Goal: Task Accomplishment & Management: Use online tool/utility

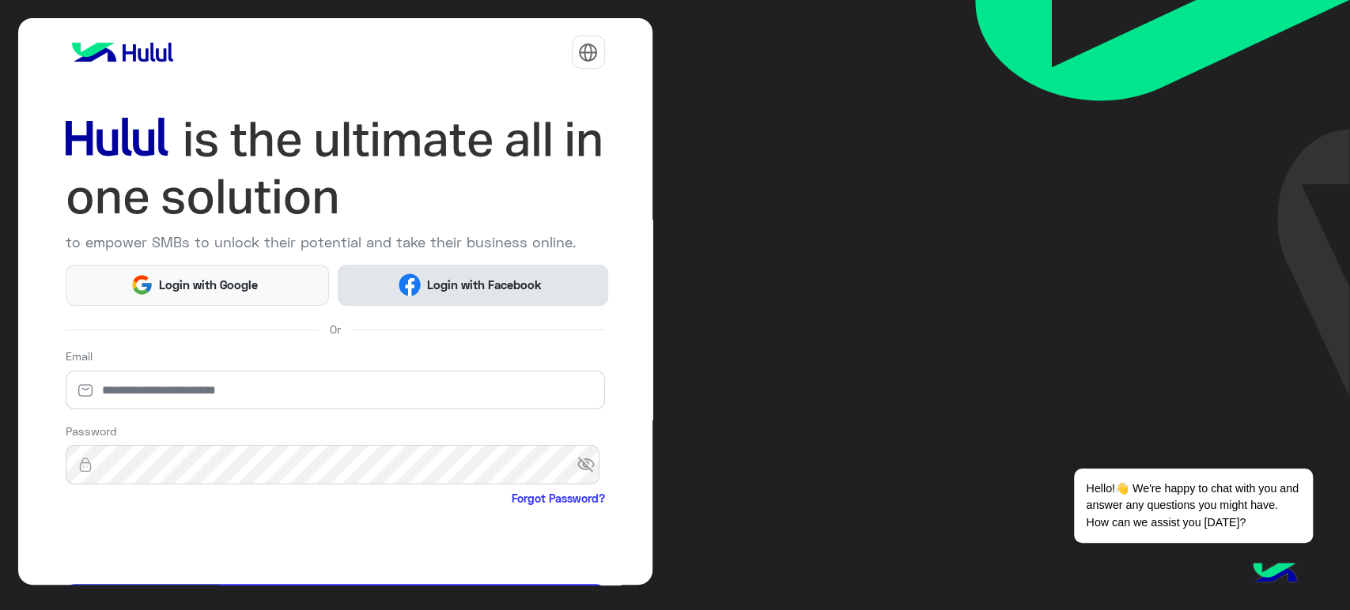
click at [497, 276] on span "Login with Facebook" at bounding box center [484, 285] width 127 height 18
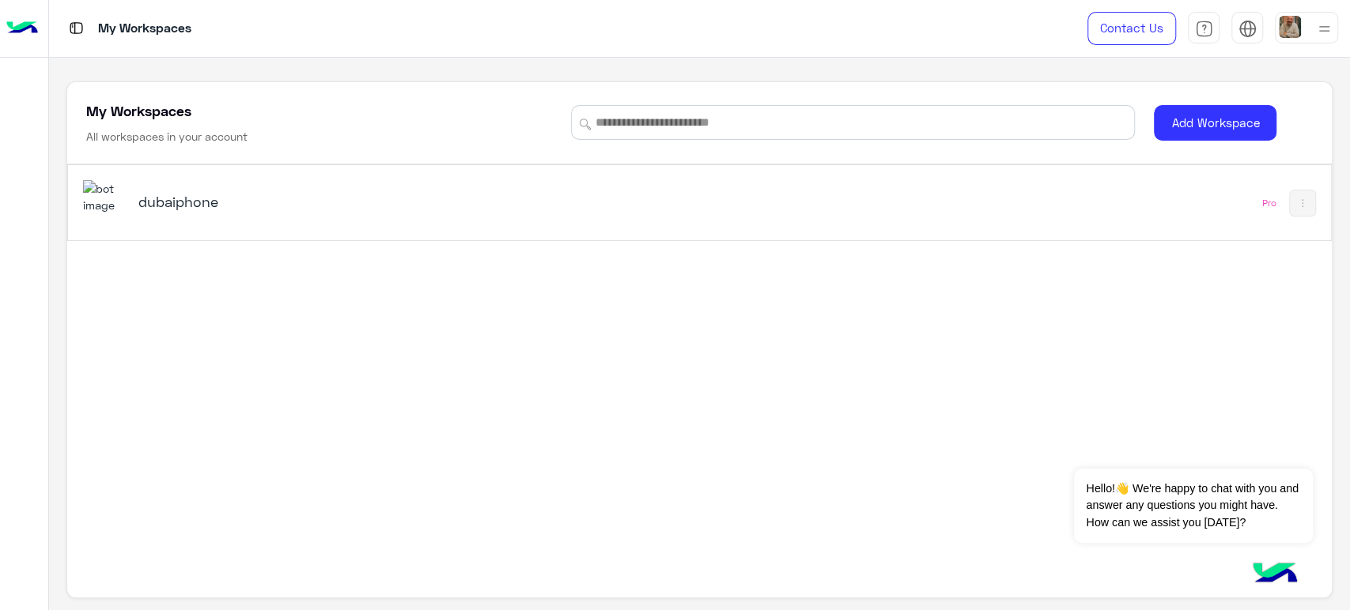
click at [202, 195] on h5 "dubaiphone" at bounding box center [360, 201] width 444 height 19
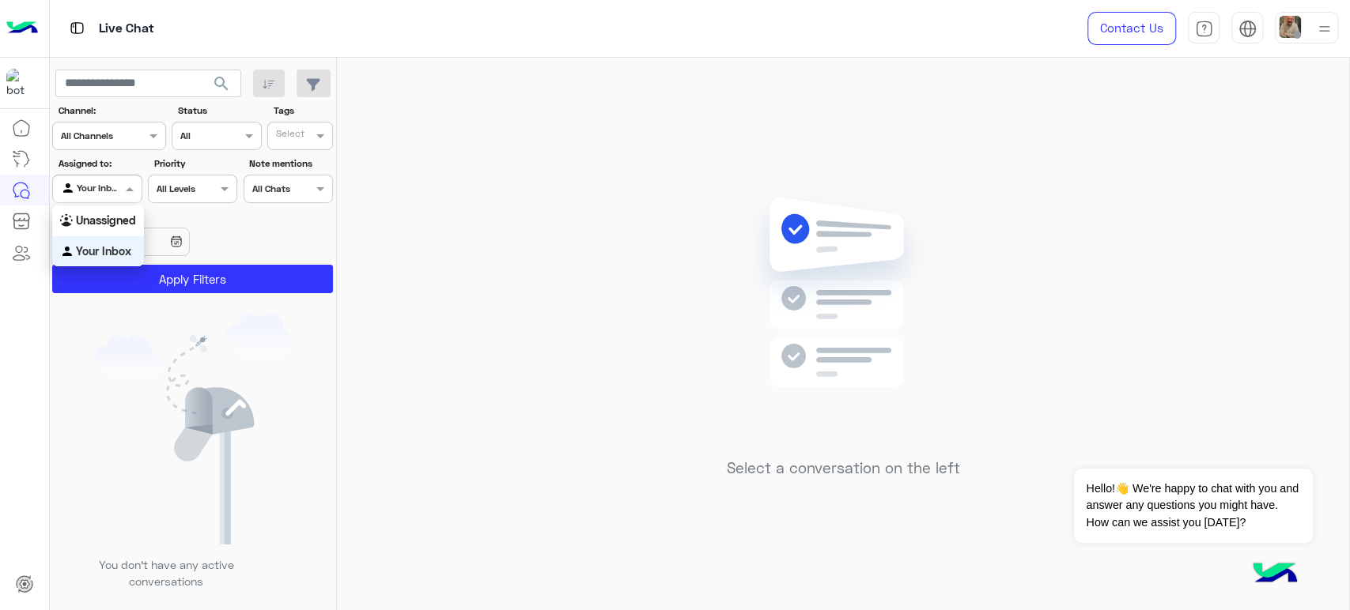
click at [101, 188] on div at bounding box center [97, 186] width 88 height 15
click at [101, 221] on b "Unassigned" at bounding box center [106, 219] width 60 height 13
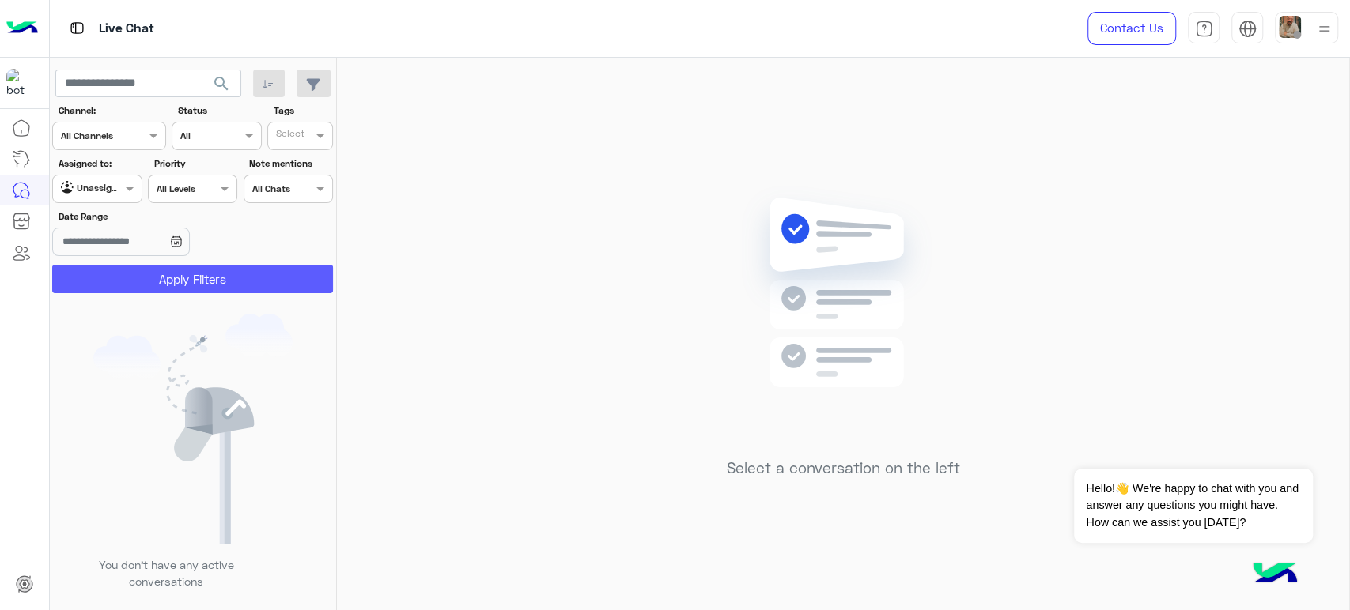
click at [185, 283] on button "Apply Filters" at bounding box center [192, 279] width 281 height 28
